Goal: Task Accomplishment & Management: Use online tool/utility

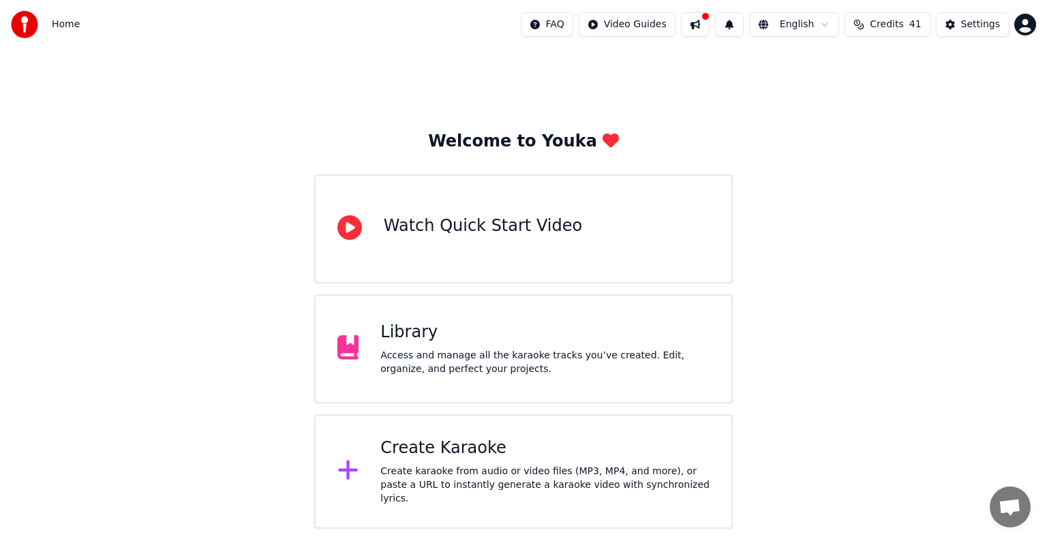
click at [504, 468] on div "Create karaoke from audio or video files (MP3, MP4, and more), or paste a URL t…" at bounding box center [544, 485] width 329 height 41
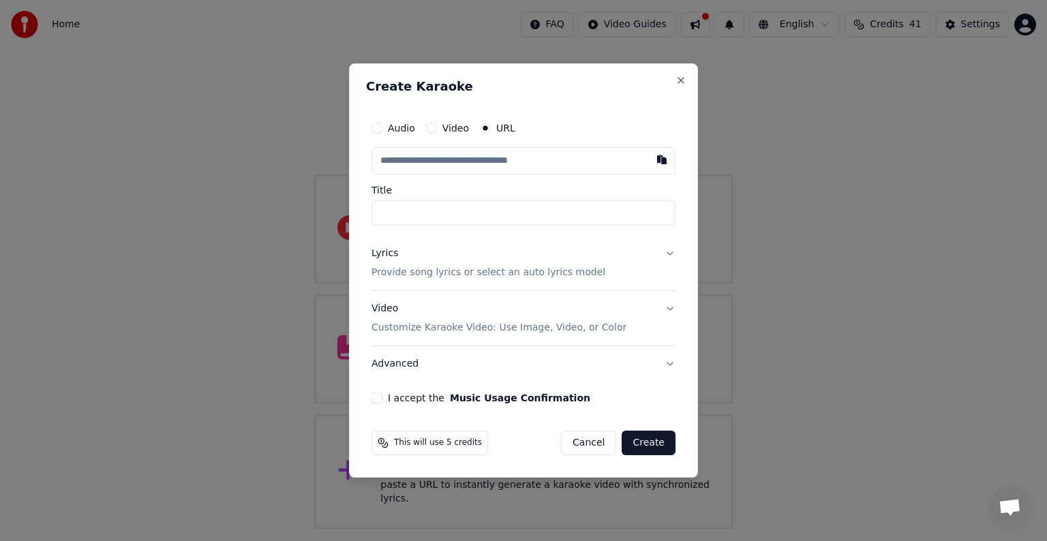
click at [431, 130] on button "Video" at bounding box center [431, 128] width 11 height 11
click at [480, 128] on button "URL" at bounding box center [485, 128] width 11 height 11
click at [407, 165] on input "text" at bounding box center [523, 160] width 304 height 27
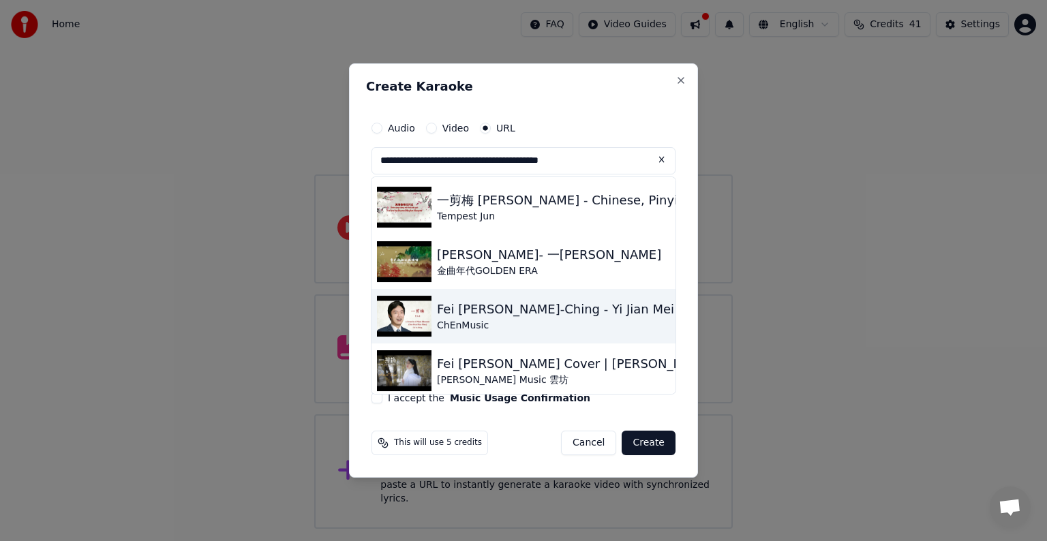
click at [489, 317] on div "Fei [PERSON_NAME]-Ching - Yi Jian Mei [PERSON_NAME]– 一剪梅" at bounding box center [632, 309] width 390 height 19
type input "**********"
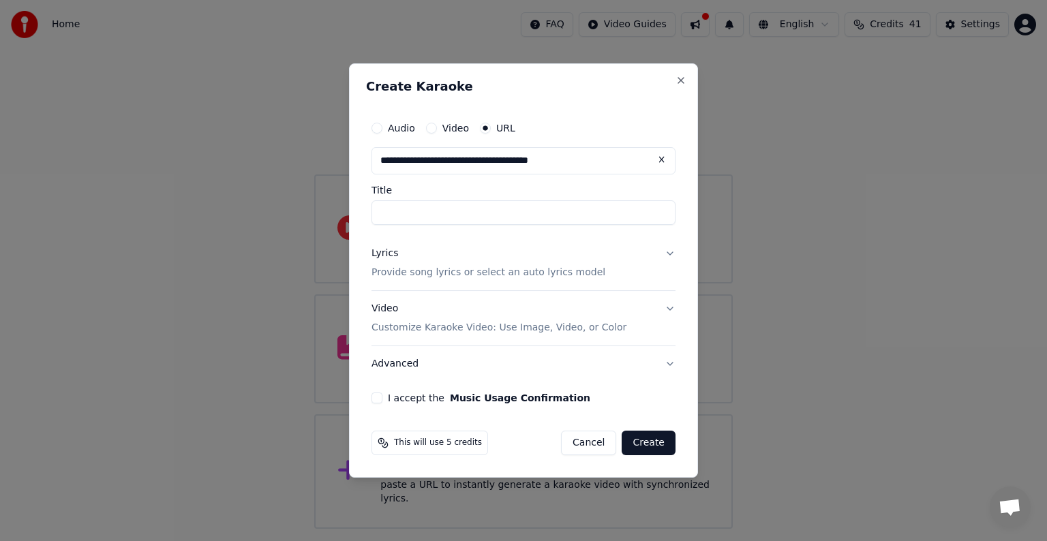
type input "**********"
click at [489, 317] on div "Video Customize Karaoke Video: Use Image, Video, or Color" at bounding box center [498, 318] width 255 height 33
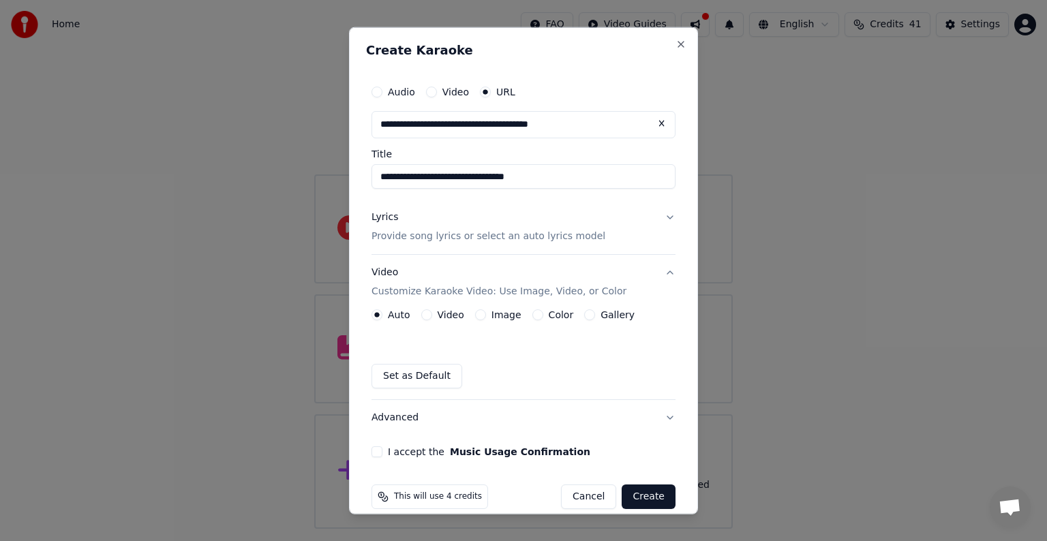
click at [658, 215] on button "Lyrics Provide song lyrics or select an auto lyrics model" at bounding box center [523, 227] width 304 height 55
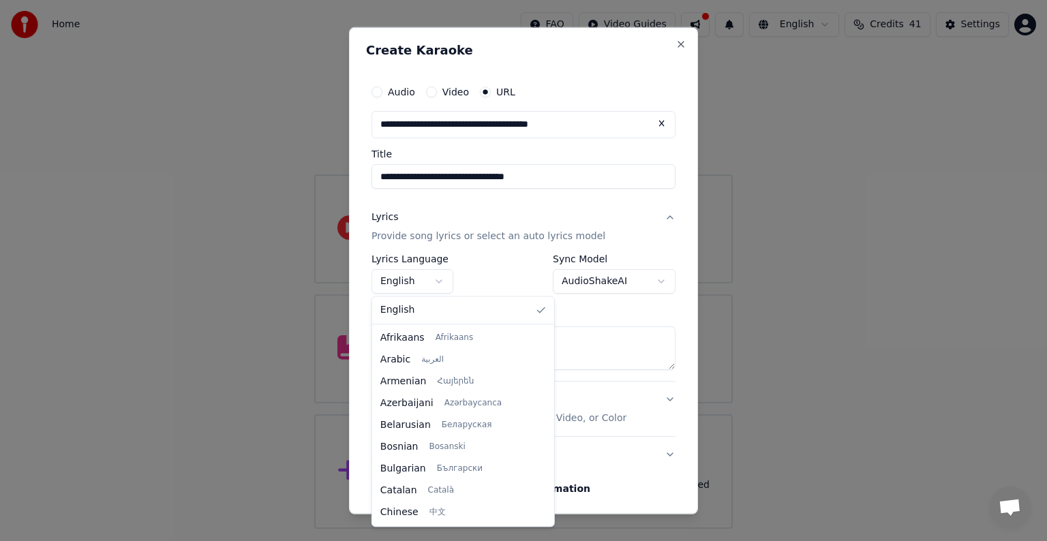
click at [410, 281] on body "**********" at bounding box center [523, 264] width 1047 height 529
select select "**"
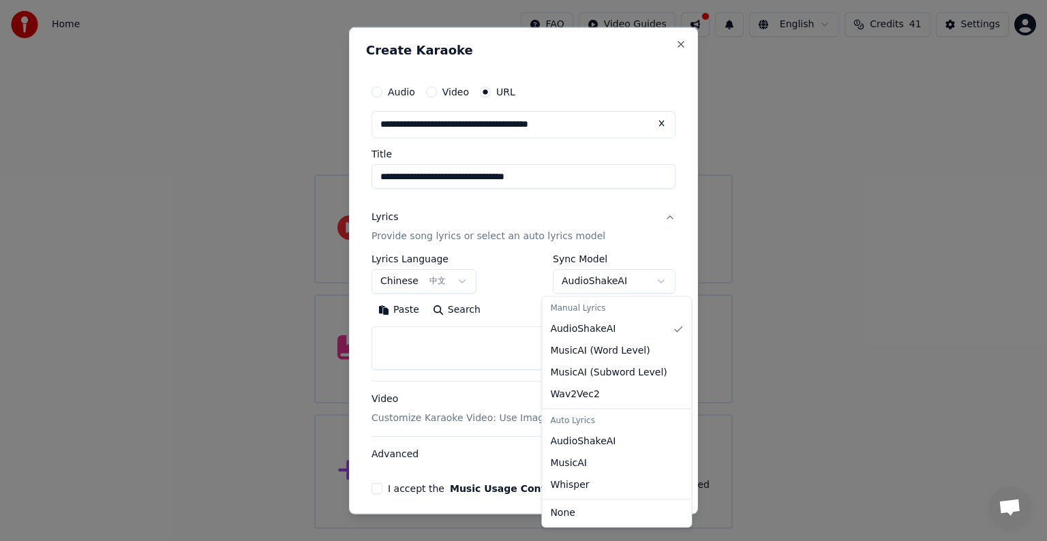
click at [647, 280] on body "**********" at bounding box center [523, 264] width 1047 height 529
select select "****"
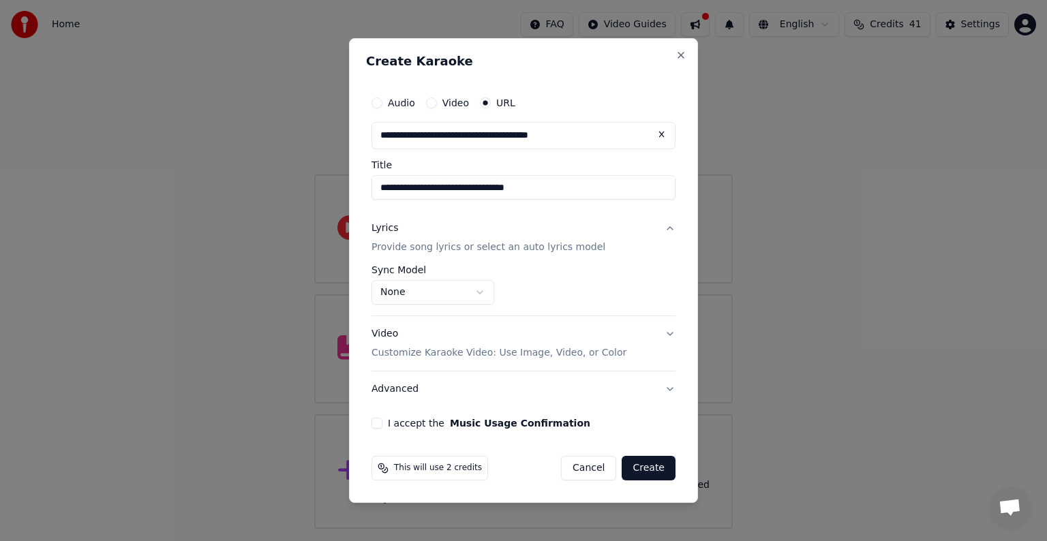
click at [372, 425] on button "I accept the Music Usage Confirmation" at bounding box center [376, 423] width 11 height 11
click at [649, 469] on button "Create" at bounding box center [648, 468] width 54 height 25
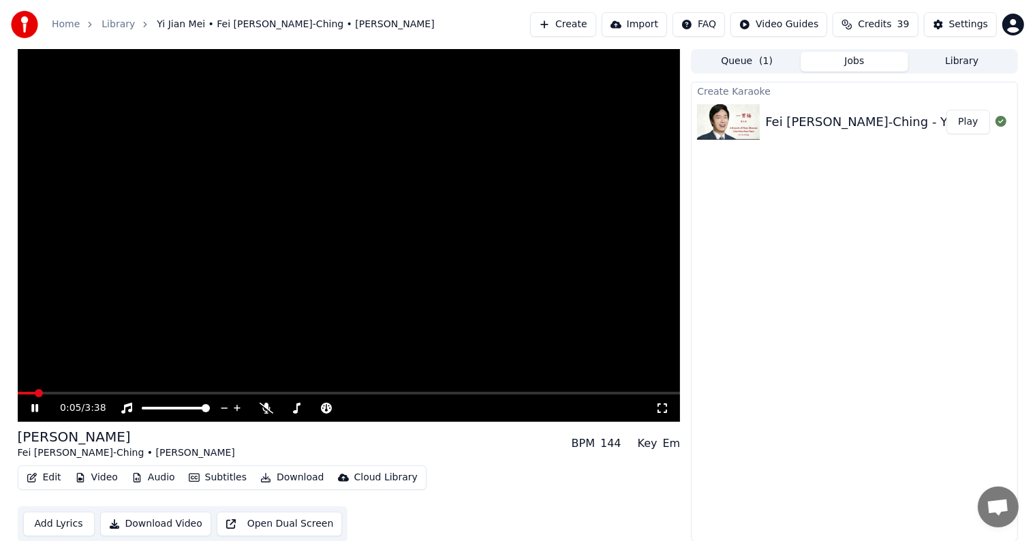
click at [35, 405] on icon at bounding box center [34, 408] width 7 height 8
click at [32, 404] on icon at bounding box center [35, 408] width 8 height 10
click at [202, 390] on div "100 100" at bounding box center [190, 384] width 32 height 19
click at [121, 391] on video at bounding box center [349, 235] width 663 height 373
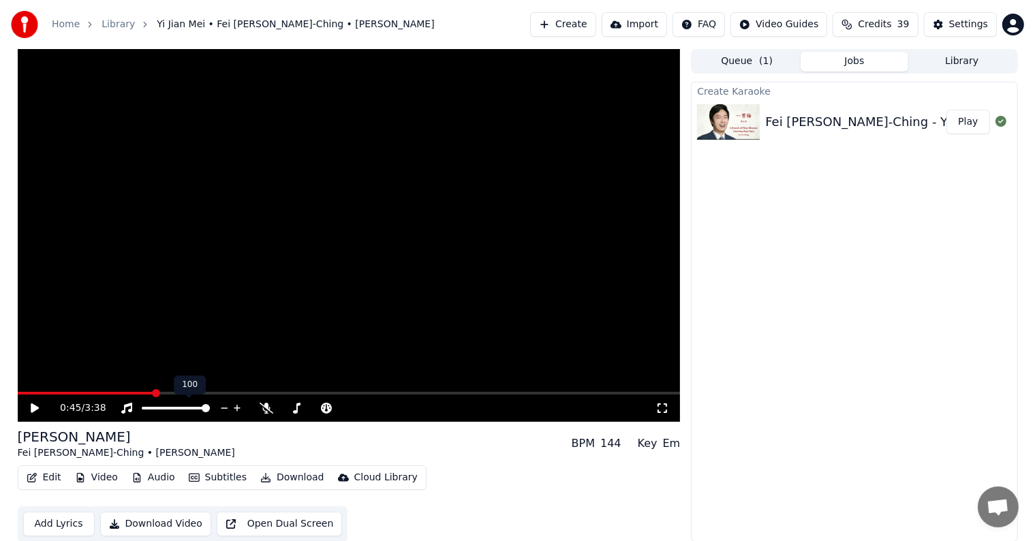
click at [153, 393] on span at bounding box center [349, 393] width 663 height 3
click at [35, 410] on icon at bounding box center [35, 408] width 8 height 10
click at [35, 408] on icon at bounding box center [34, 408] width 7 height 8
click at [593, 27] on button "Create" at bounding box center [563, 24] width 66 height 25
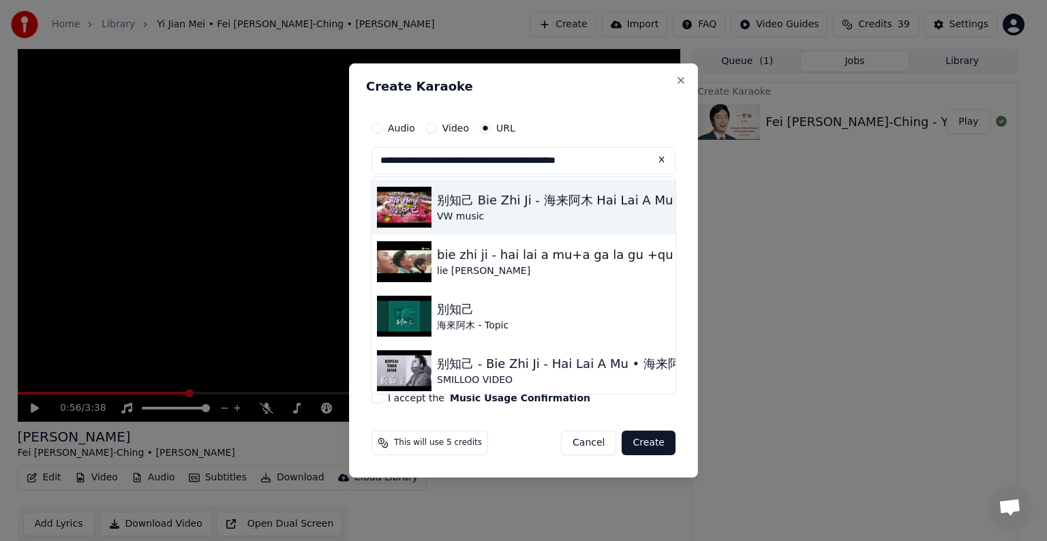
click at [474, 201] on div "别知己 Bie Zhi Ji - 海来阿木 Hai Lai A Mu & 阿呷拉古 A Ga La Gu & 曲比阿且 Qu Bi A Qie" at bounding box center [694, 200] width 515 height 19
type input "**********"
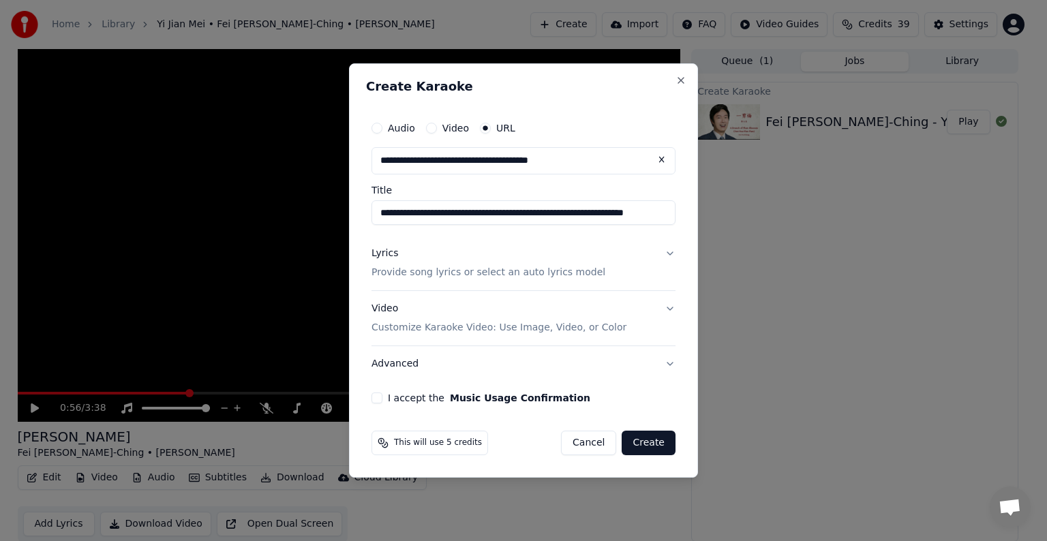
type input "**********"
click at [474, 201] on input "**********" at bounding box center [523, 212] width 304 height 25
click at [671, 251] on button "Lyrics Provide song lyrics or select an auto lyrics model" at bounding box center [523, 263] width 304 height 55
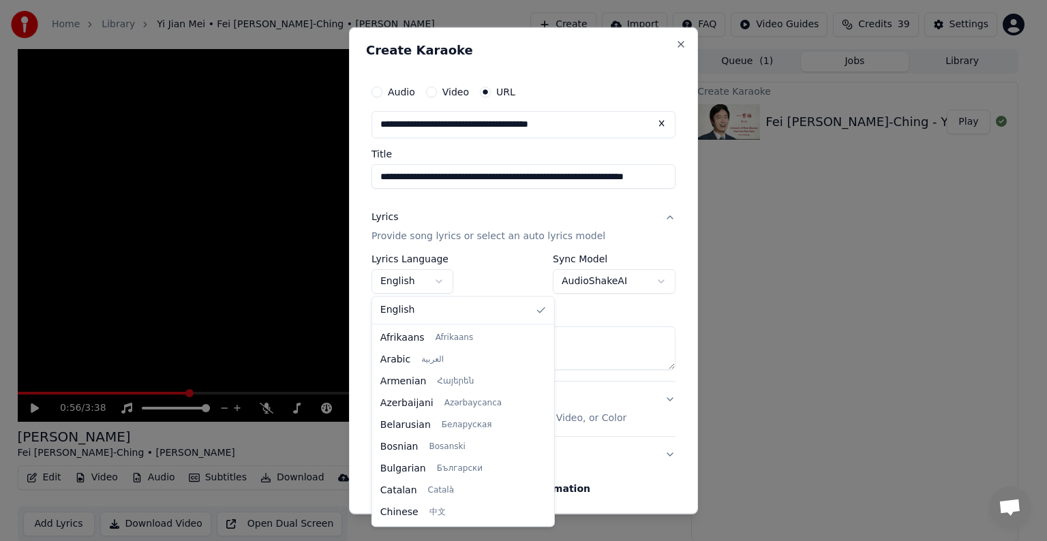
click at [438, 286] on body "**********" at bounding box center [517, 270] width 1035 height 541
select select "**"
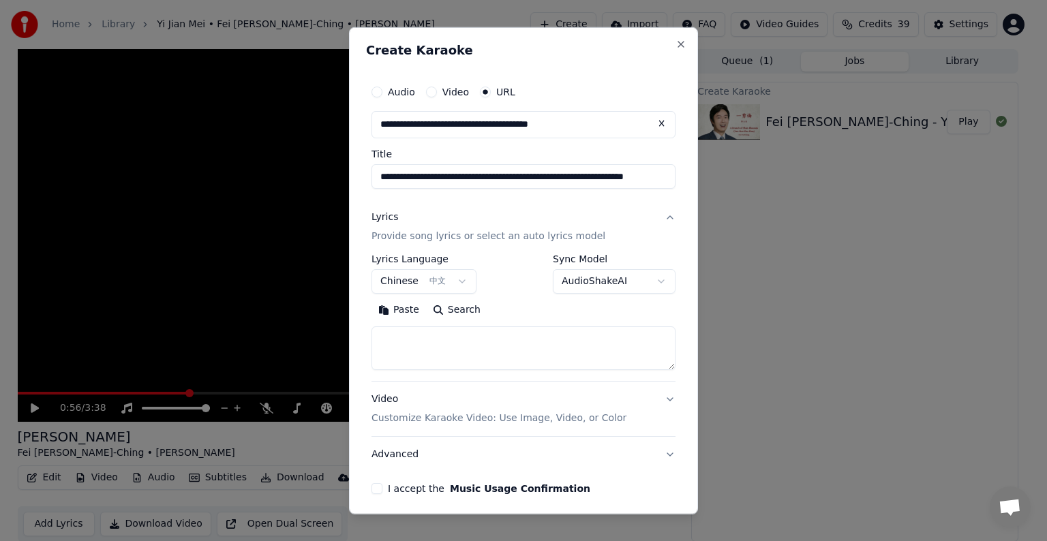
click at [657, 216] on button "Lyrics Provide song lyrics or select an auto lyrics model" at bounding box center [523, 227] width 304 height 55
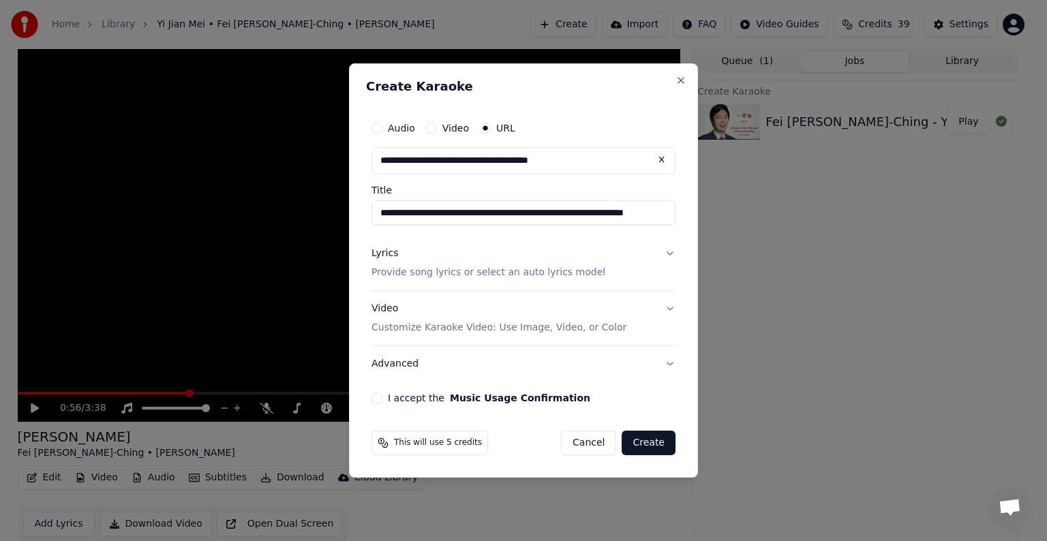
click at [669, 251] on button "Lyrics Provide song lyrics or select an auto lyrics model" at bounding box center [523, 263] width 304 height 55
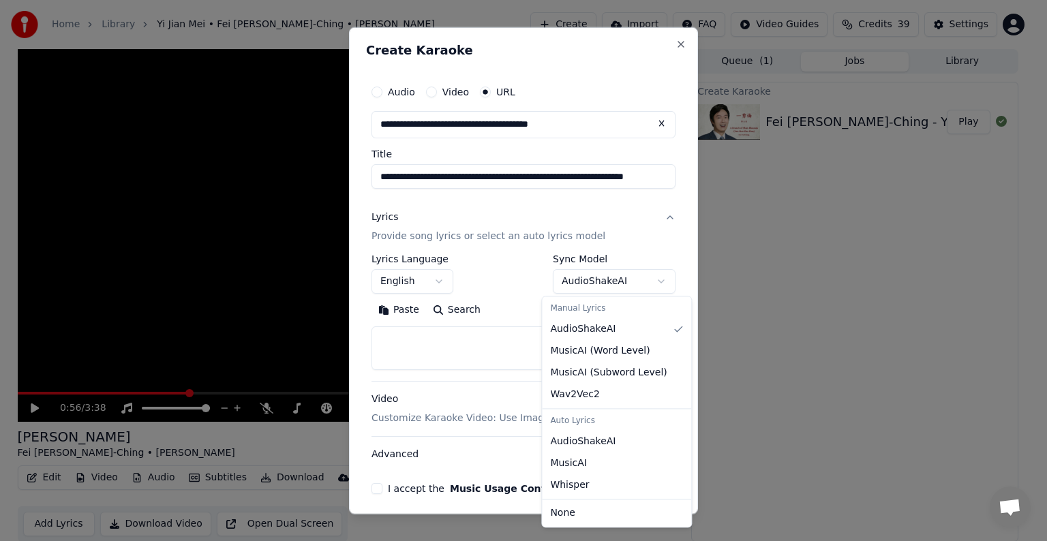
click at [648, 280] on body "**********" at bounding box center [517, 270] width 1035 height 541
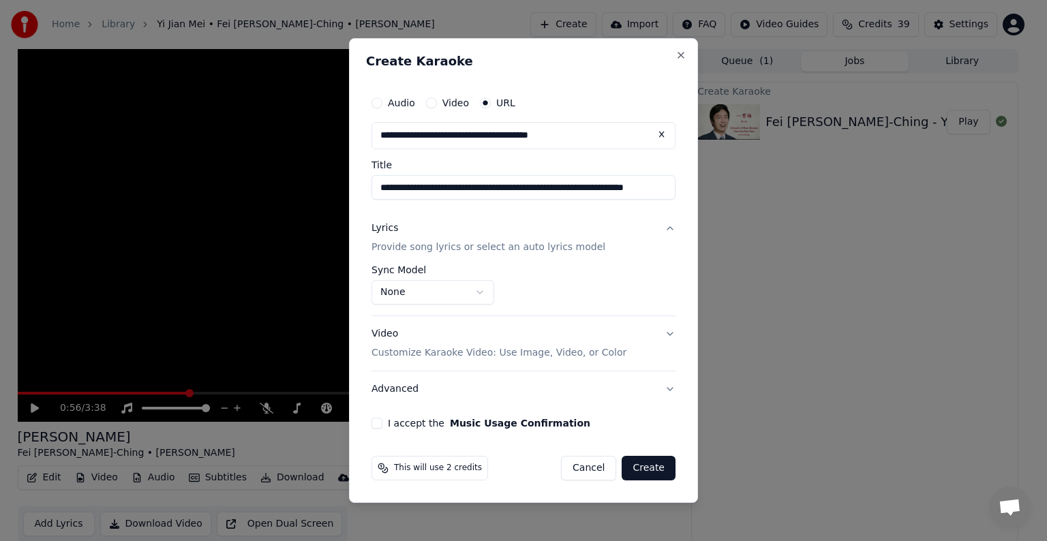
click at [377, 422] on button "I accept the Music Usage Confirmation" at bounding box center [376, 423] width 11 height 11
click at [650, 465] on button "Create" at bounding box center [648, 468] width 54 height 25
select select "**********"
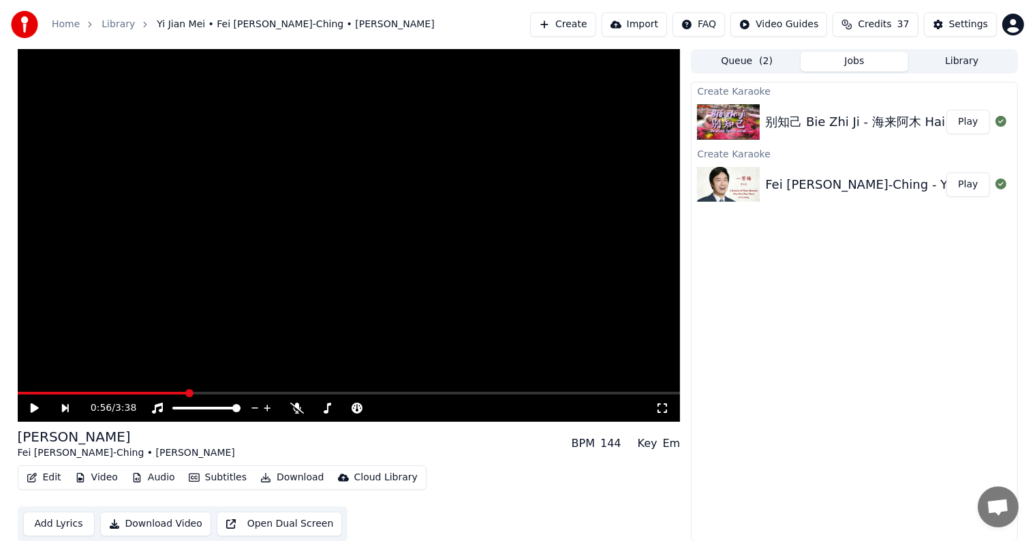
click at [967, 125] on button "Play" at bounding box center [968, 122] width 43 height 25
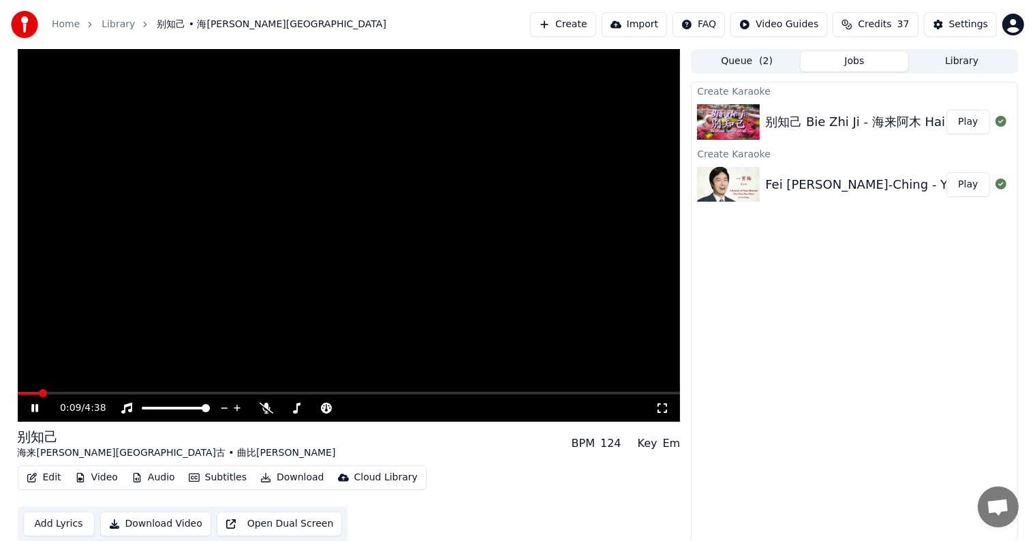
click at [38, 392] on span at bounding box center [349, 393] width 663 height 3
click at [60, 392] on span at bounding box center [349, 393] width 663 height 3
click at [204, 393] on span at bounding box center [349, 393] width 663 height 3
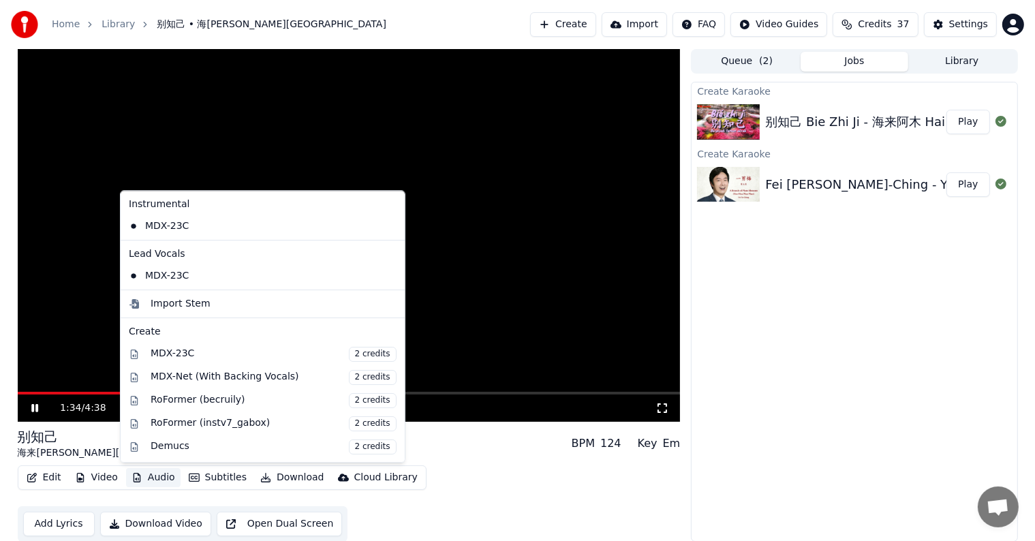
click at [139, 477] on button "Audio" at bounding box center [153, 477] width 55 height 19
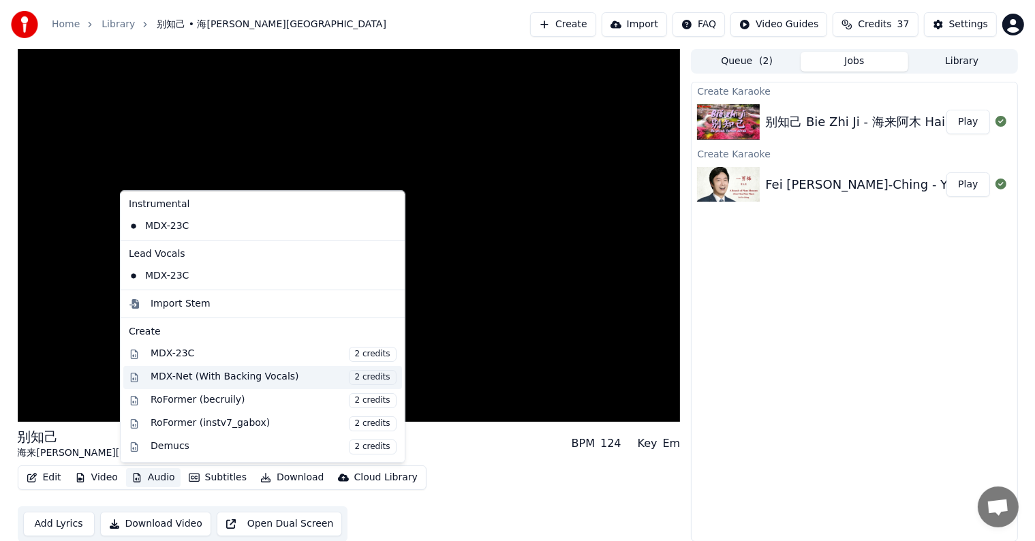
click at [227, 378] on div "MDX-Net (With Backing Vocals) 2 credits" at bounding box center [274, 377] width 246 height 15
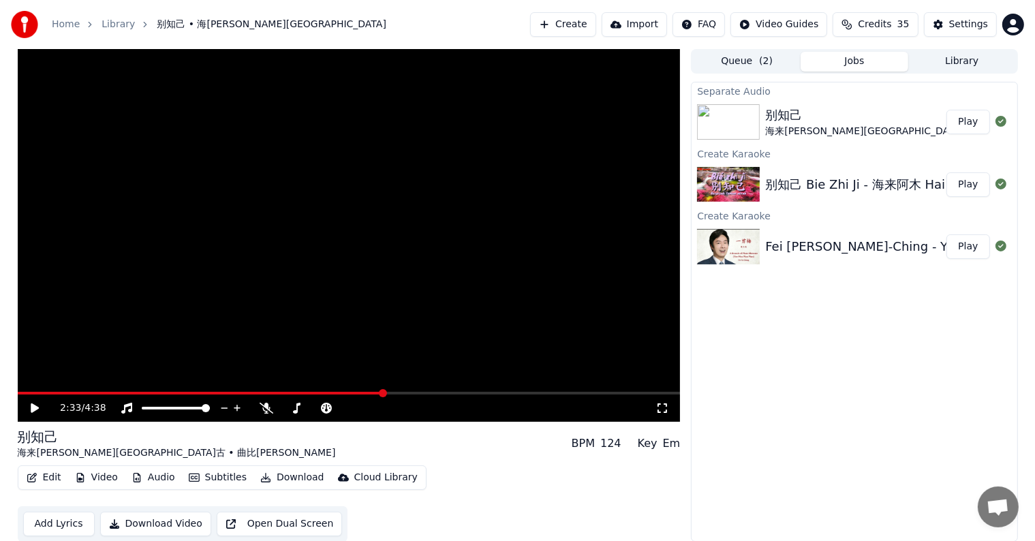
click at [33, 406] on icon at bounding box center [35, 408] width 8 height 10
click at [976, 125] on button "Play" at bounding box center [968, 122] width 43 height 25
click at [91, 394] on span at bounding box center [349, 393] width 663 height 3
click at [188, 393] on span at bounding box center [349, 393] width 663 height 3
click at [188, 393] on span at bounding box center [191, 393] width 8 height 8
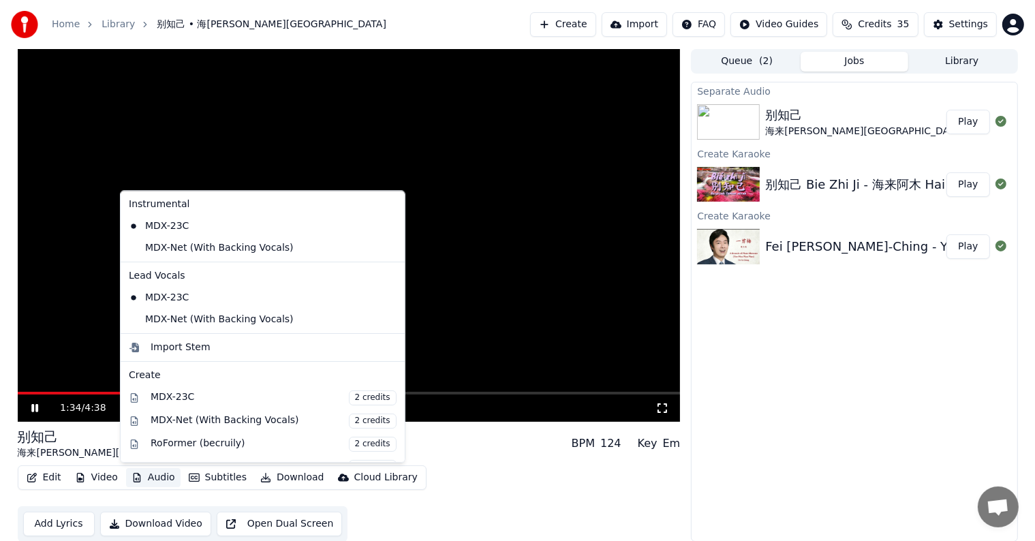
click at [166, 480] on button "Audio" at bounding box center [153, 477] width 55 height 19
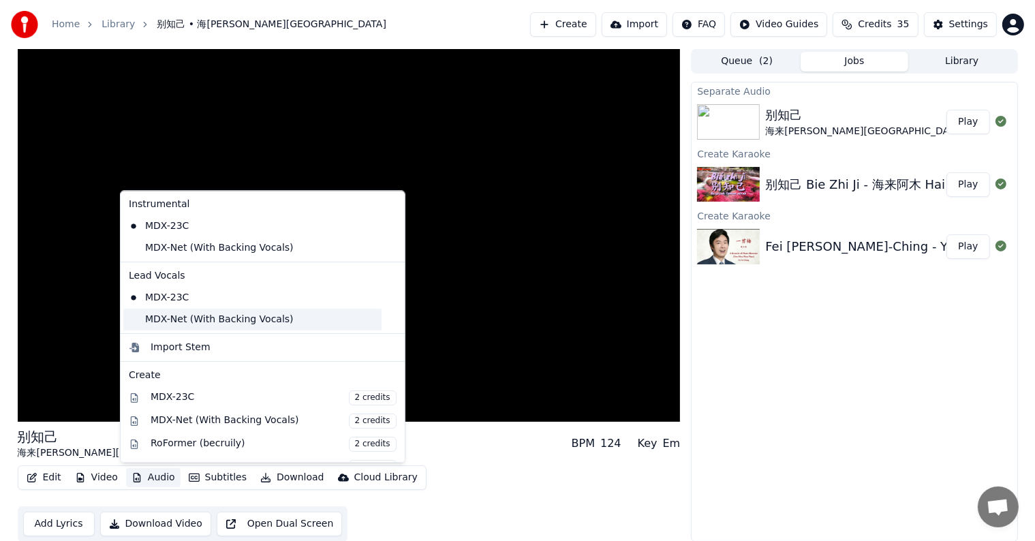
click at [139, 324] on div "MDX-Net (With Backing Vocals)" at bounding box center [252, 320] width 258 height 22
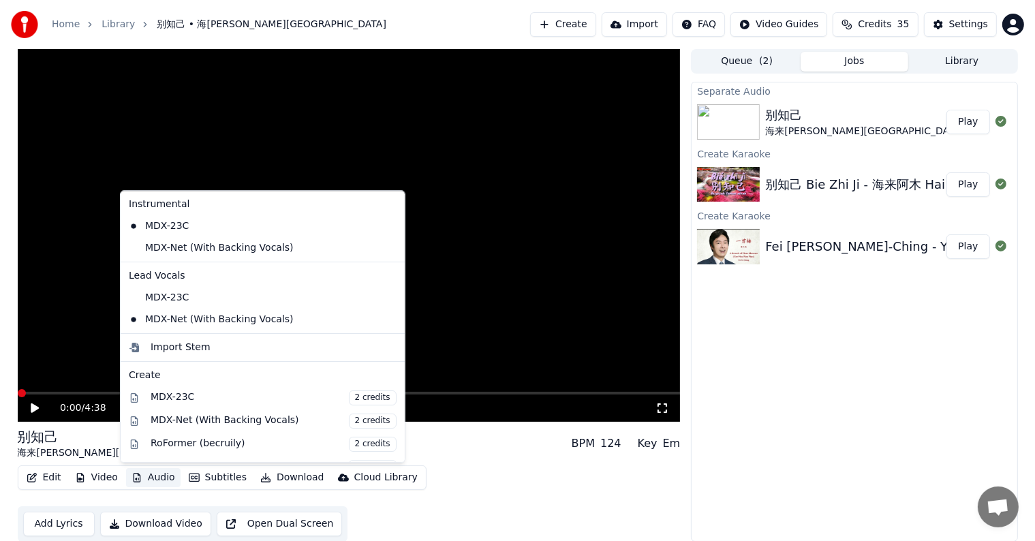
click at [147, 479] on button "Audio" at bounding box center [153, 477] width 55 height 19
click at [136, 245] on div "MDX-Net (With Backing Vocals)" at bounding box center [252, 248] width 258 height 22
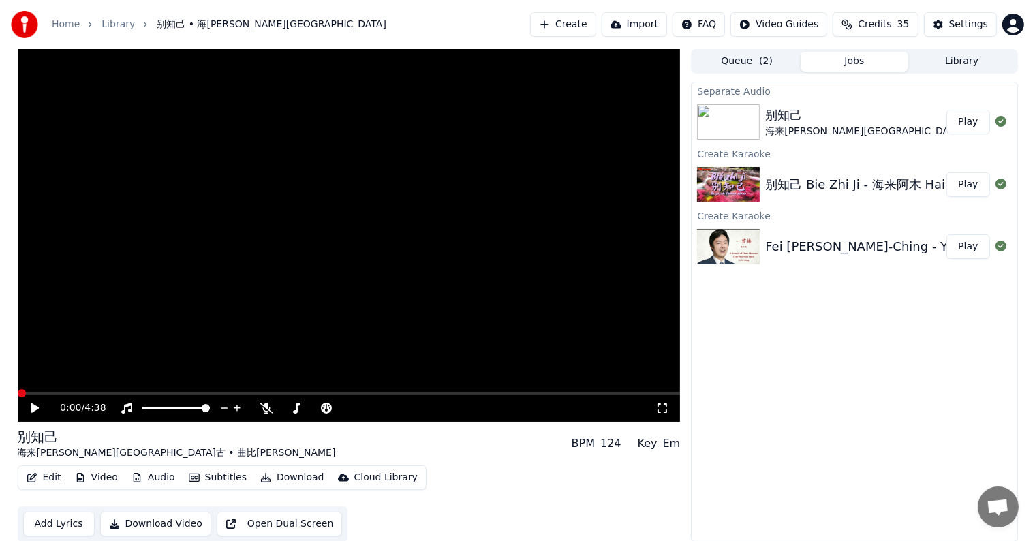
click at [32, 405] on icon at bounding box center [35, 408] width 8 height 10
click at [215, 395] on span at bounding box center [349, 393] width 663 height 3
click at [147, 478] on button "Audio" at bounding box center [153, 477] width 55 height 19
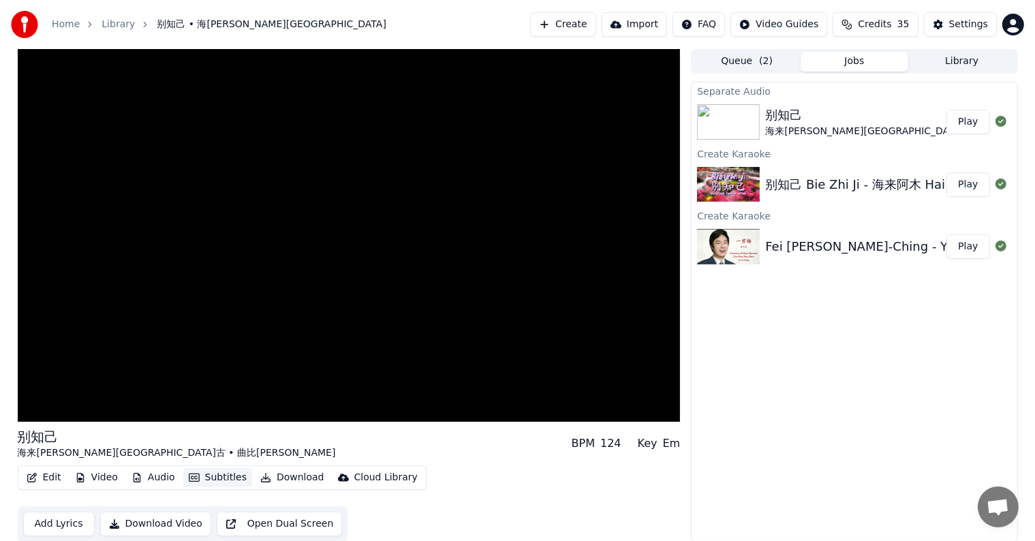
click at [219, 481] on button "Subtitles" at bounding box center [217, 477] width 69 height 19
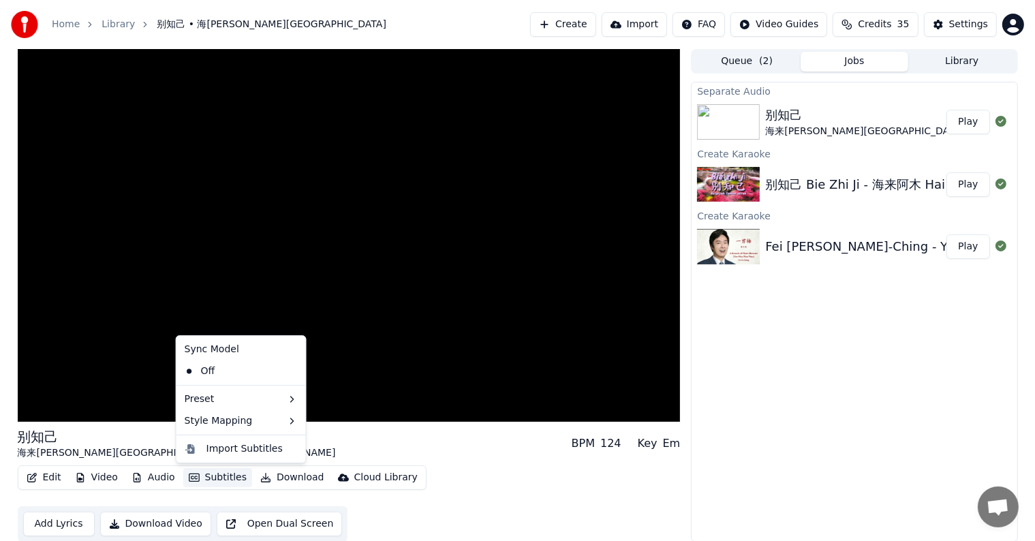
click at [213, 477] on button "Subtitles" at bounding box center [217, 477] width 69 height 19
click at [224, 375] on div "Off" at bounding box center [241, 371] width 124 height 22
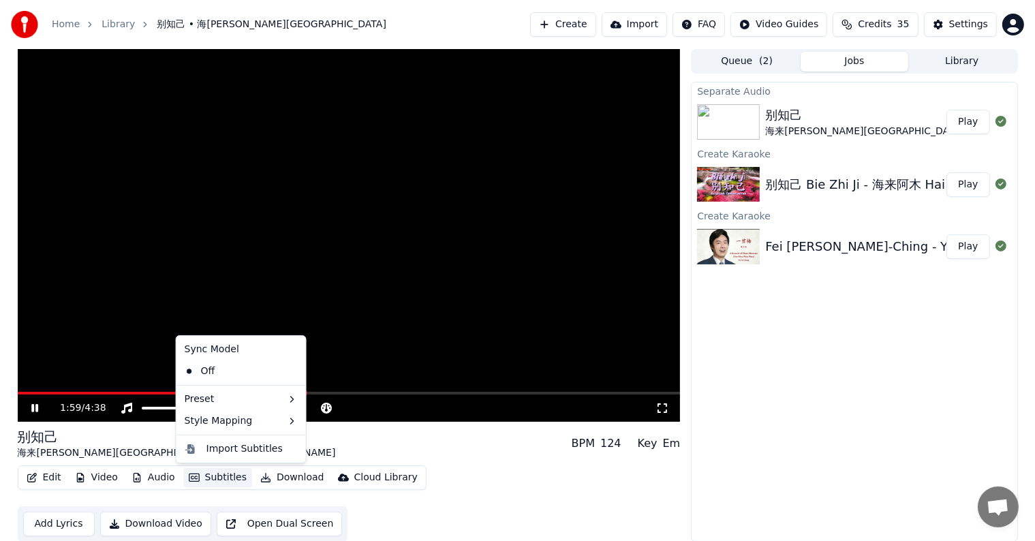
click at [221, 480] on button "Subtitles" at bounding box center [217, 477] width 69 height 19
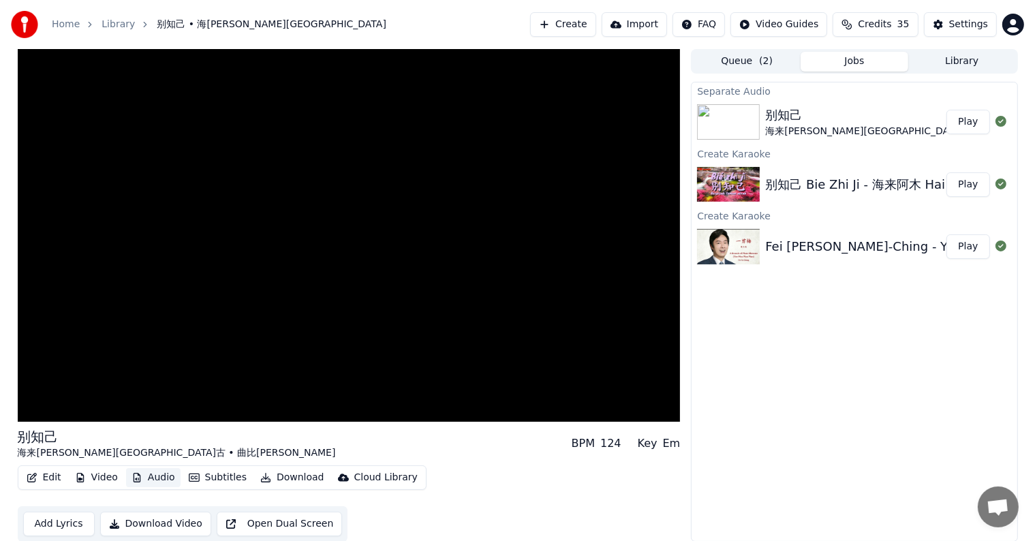
click at [151, 480] on button "Audio" at bounding box center [153, 477] width 55 height 19
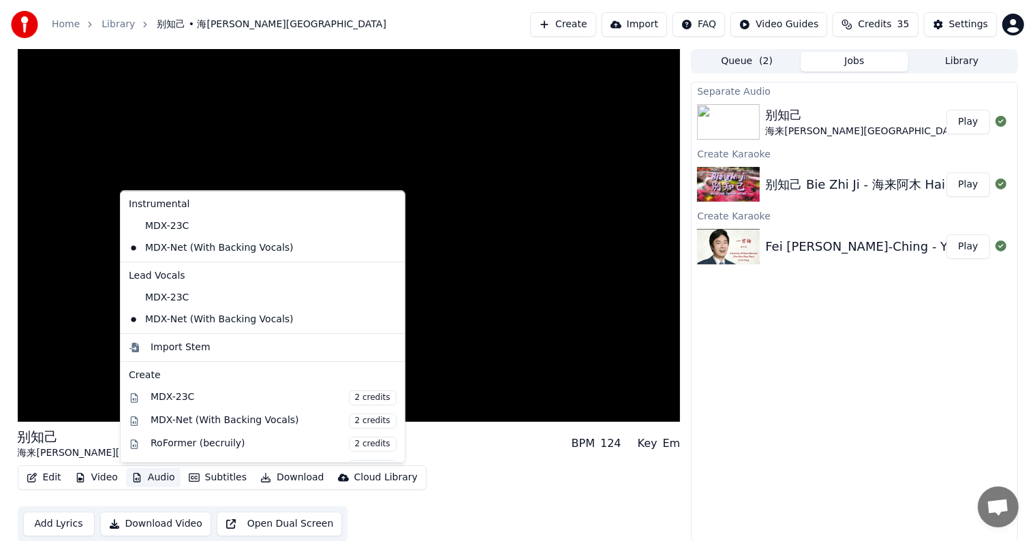
click at [151, 480] on button "Audio" at bounding box center [153, 477] width 55 height 19
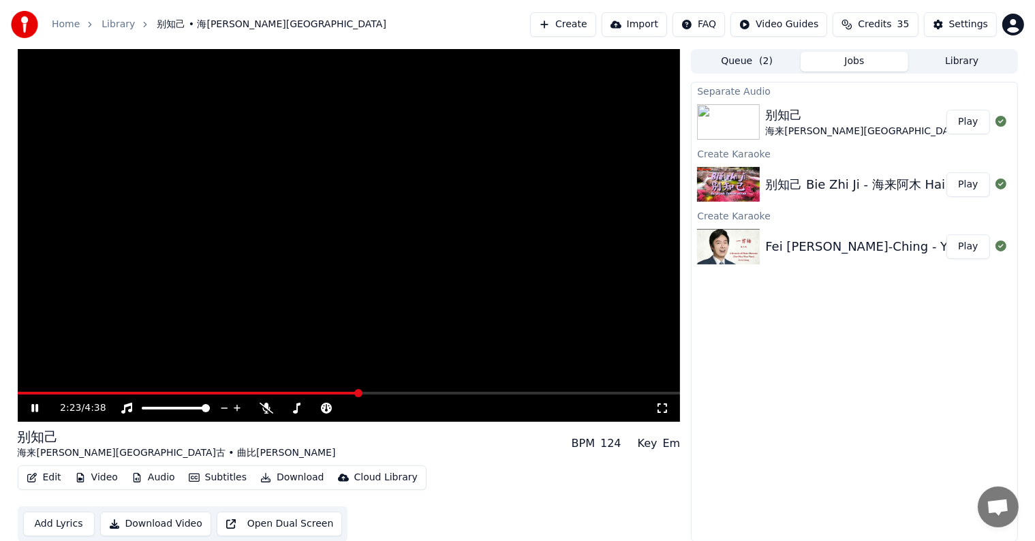
click at [502, 475] on div "Edit Video Audio Subtitles Download Cloud Library Add Lyrics Download Video Ope…" at bounding box center [349, 503] width 663 height 76
click at [474, 392] on span at bounding box center [349, 393] width 663 height 3
click at [455, 393] on span at bounding box center [237, 393] width 439 height 3
click at [444, 393] on span at bounding box center [231, 393] width 427 height 3
click at [422, 390] on video at bounding box center [349, 235] width 663 height 373
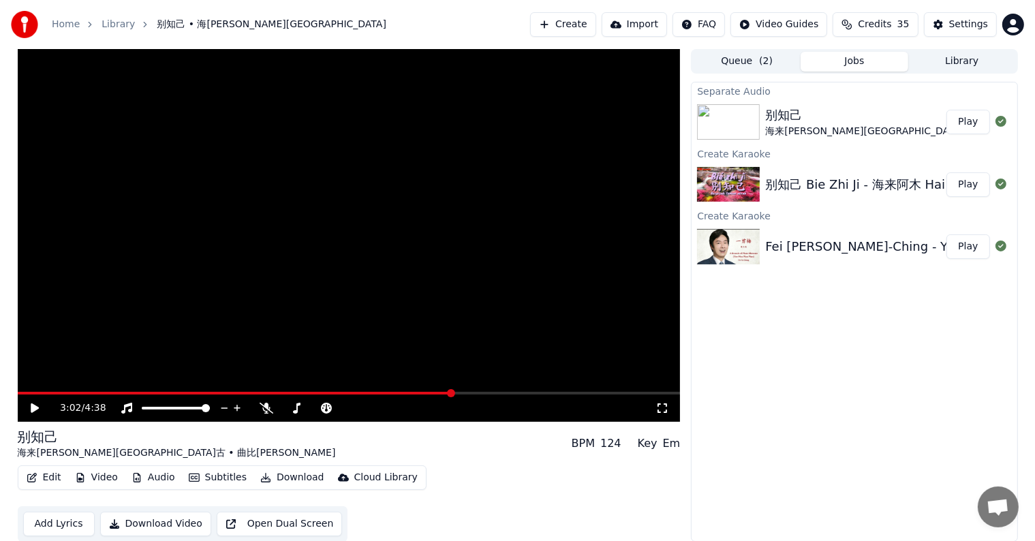
click at [36, 406] on icon at bounding box center [35, 408] width 8 height 10
click at [414, 392] on span at bounding box center [243, 393] width 451 height 3
click at [605, 393] on span at bounding box center [349, 393] width 663 height 3
click at [572, 393] on span at bounding box center [295, 393] width 555 height 3
click at [527, 390] on video at bounding box center [349, 235] width 663 height 373
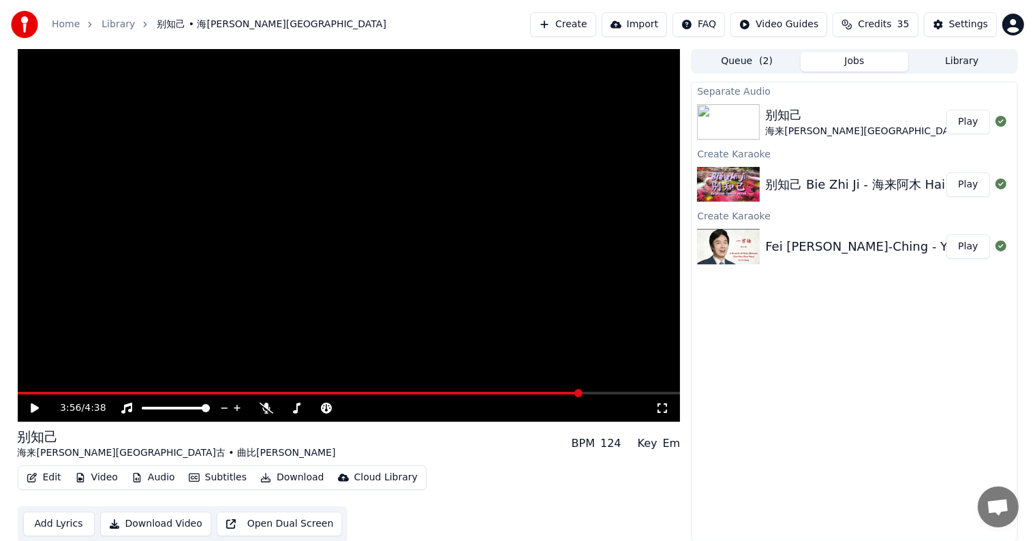
click at [526, 390] on video at bounding box center [349, 235] width 663 height 373
click at [527, 393] on span at bounding box center [301, 393] width 566 height 3
click at [490, 393] on span at bounding box center [254, 393] width 472 height 3
click at [200, 390] on video at bounding box center [349, 235] width 663 height 373
click at [204, 390] on video at bounding box center [349, 235] width 663 height 373
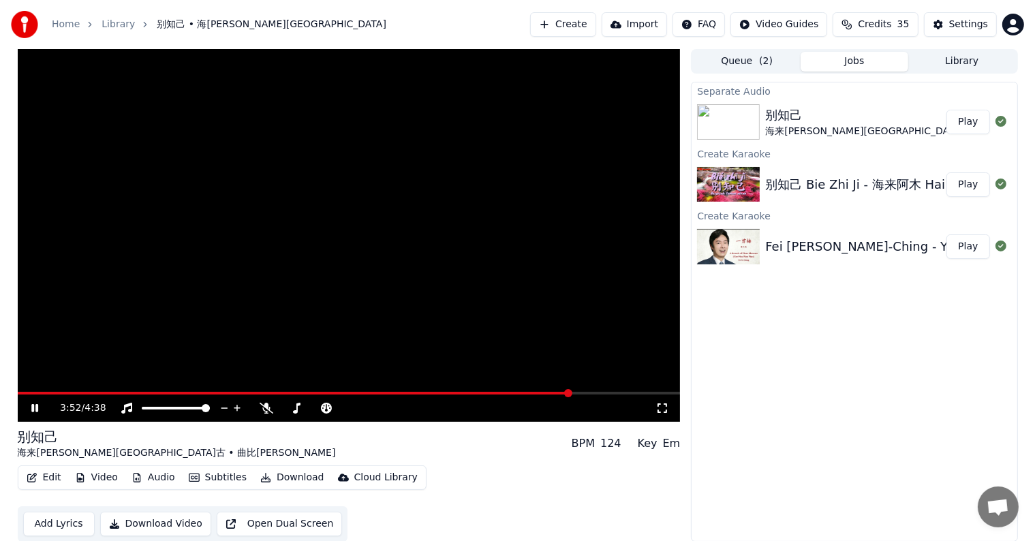
click at [204, 390] on video at bounding box center [349, 235] width 663 height 373
click at [208, 392] on span at bounding box center [113, 393] width 191 height 3
click at [31, 401] on div "1:20 / 4:38" at bounding box center [349, 408] width 663 height 27
click at [33, 408] on icon at bounding box center [35, 408] width 8 height 10
click at [37, 408] on icon at bounding box center [34, 408] width 7 height 8
